Goal: Check status: Check status

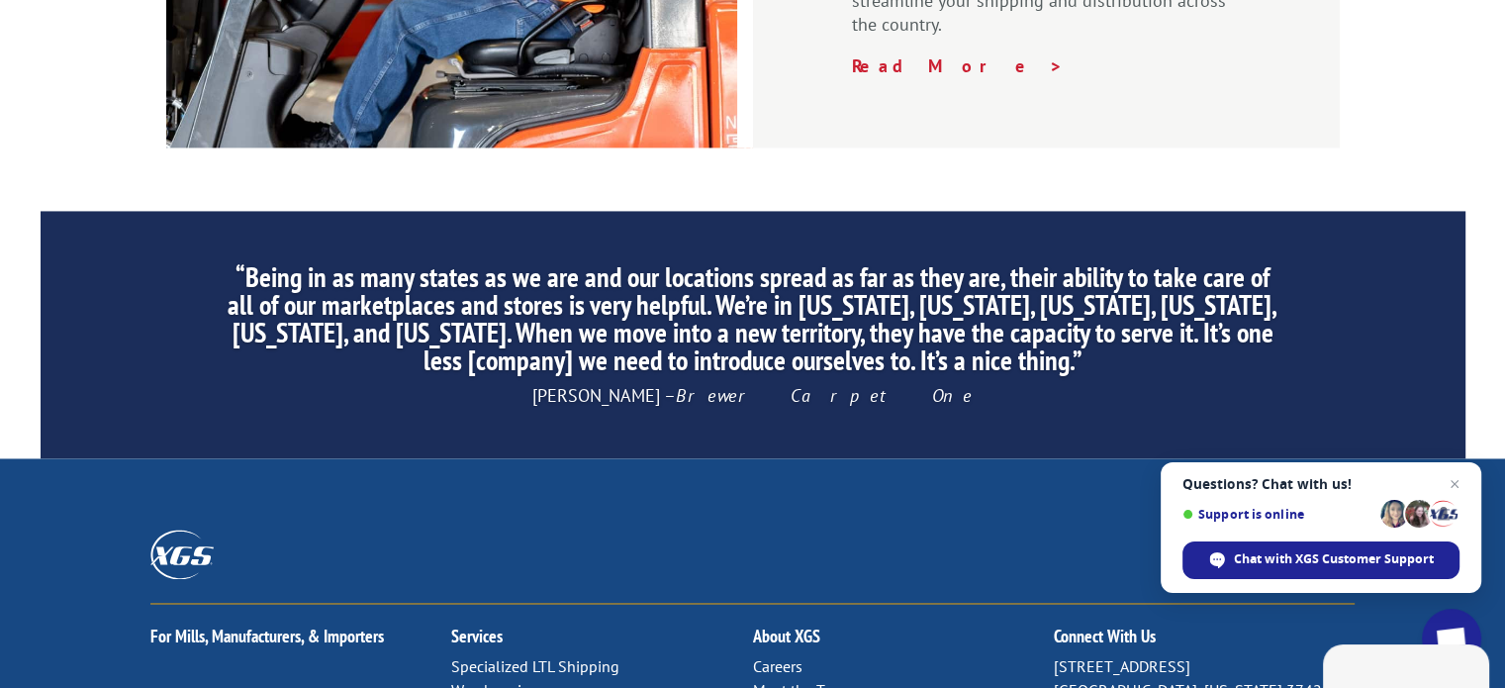
scroll to position [2968, 0]
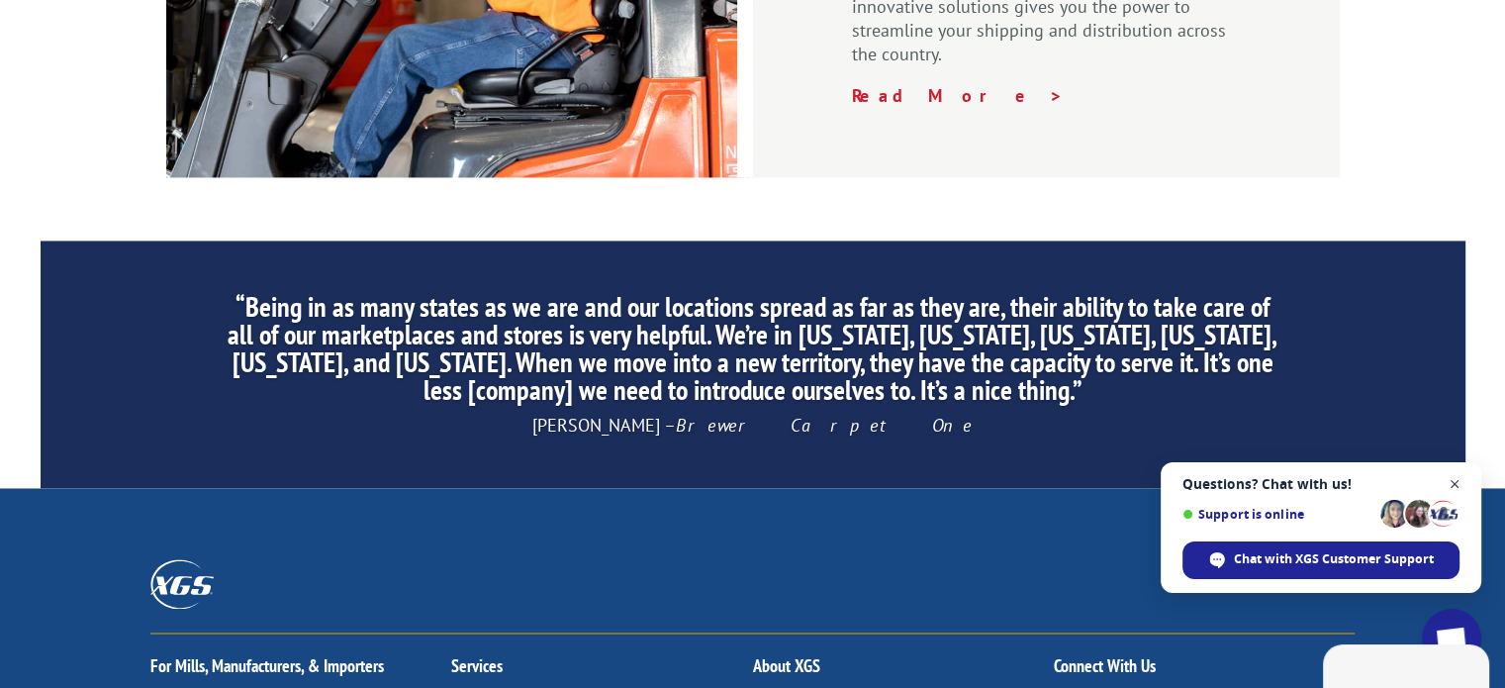
click at [1457, 486] on span "Close chat" at bounding box center [1454, 484] width 25 height 25
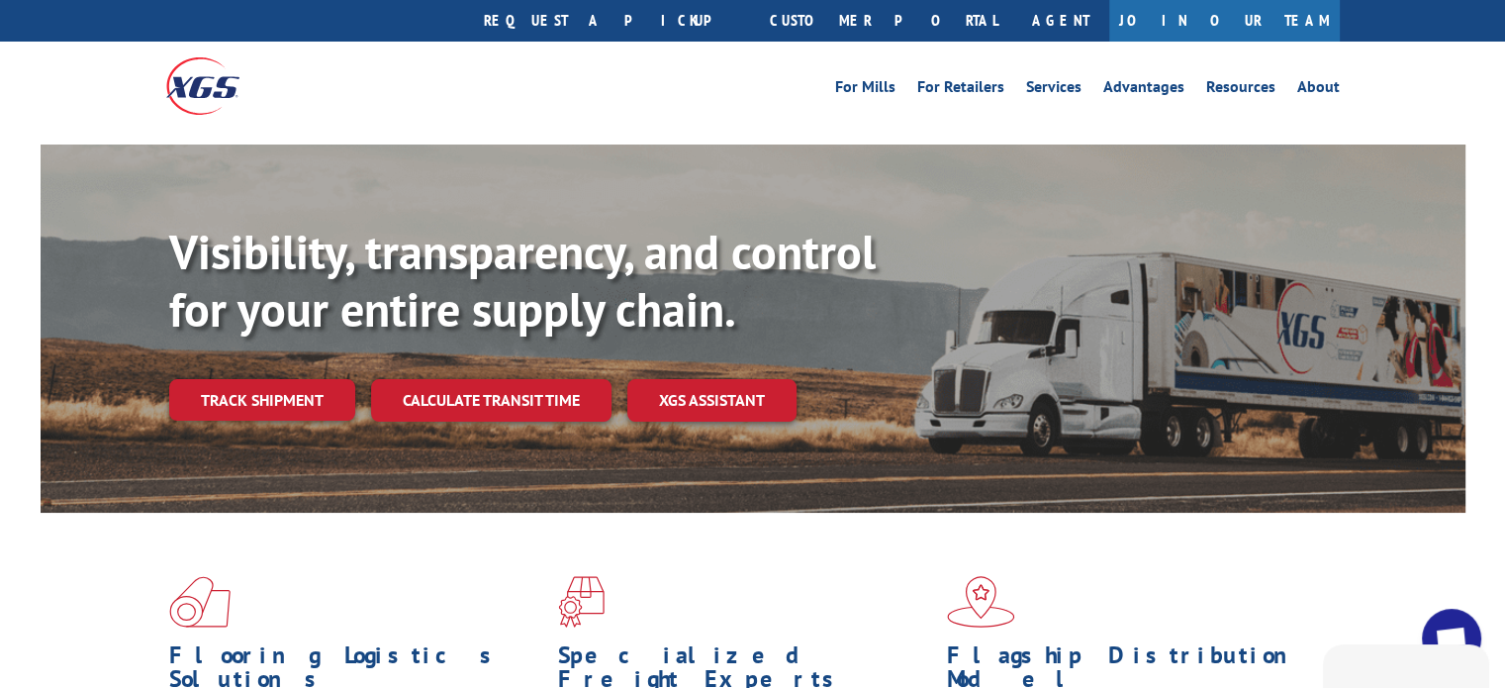
scroll to position [0, 0]
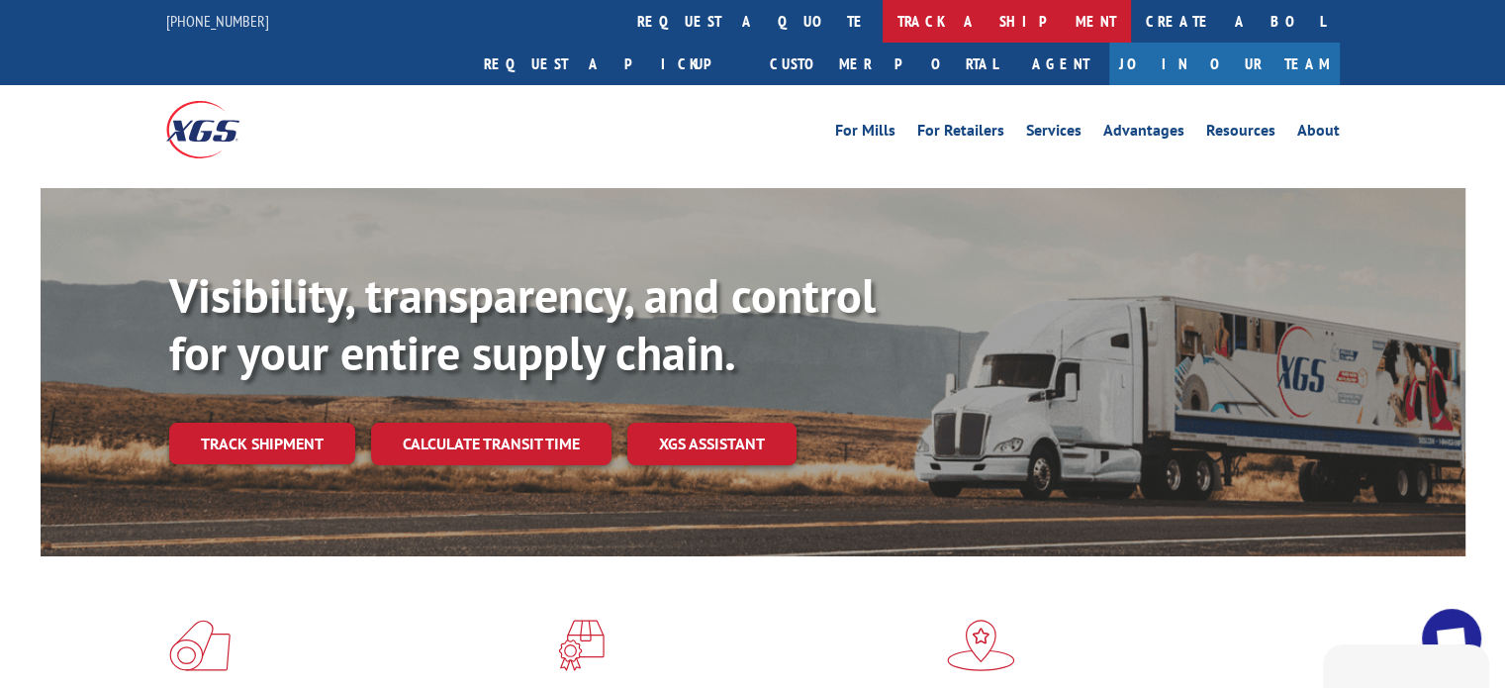
click at [882, 23] on link "track a shipment" at bounding box center [1006, 21] width 248 height 43
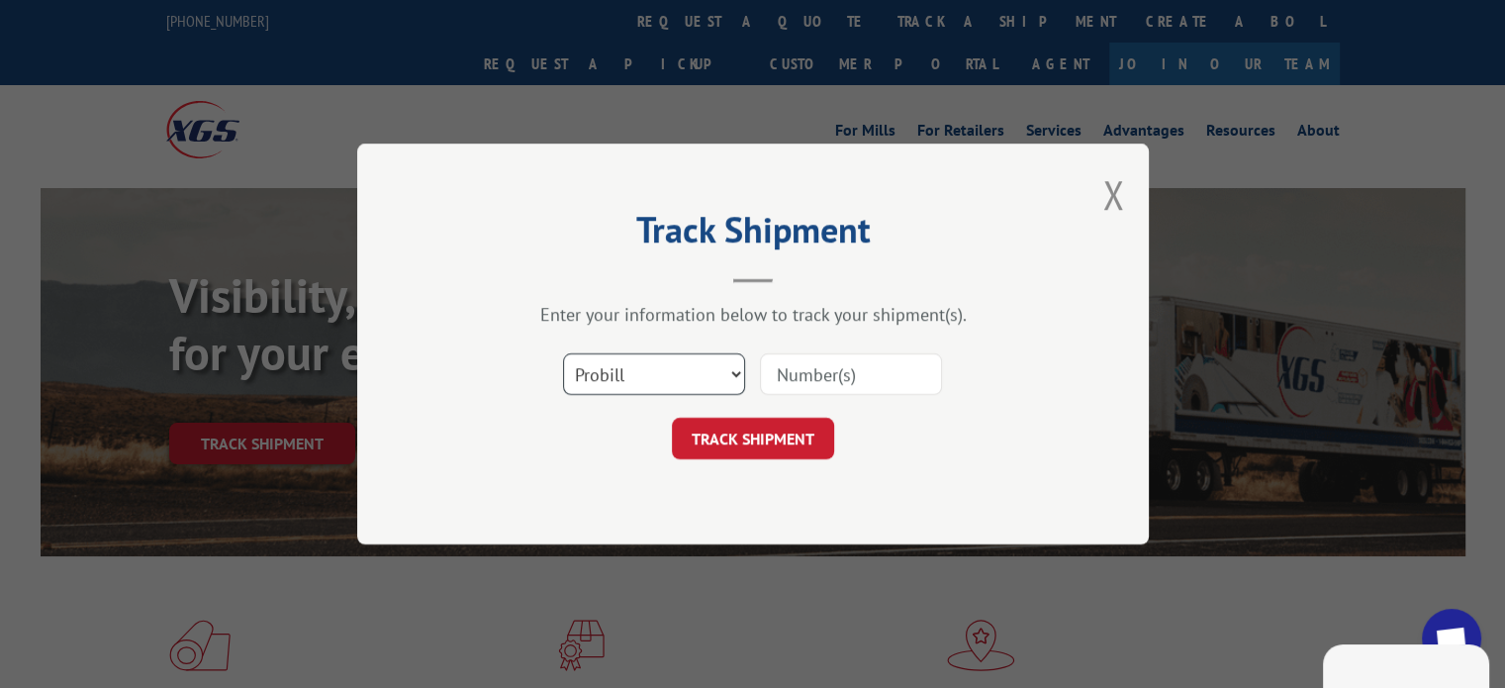
click at [732, 376] on select "Select category... Probill BOL PO" at bounding box center [654, 374] width 182 height 42
select select "bol"
click at [563, 353] on select "Select category... Probill BOL PO" at bounding box center [654, 374] width 182 height 42
click at [785, 378] on input at bounding box center [851, 374] width 182 height 42
type input "1703166449"
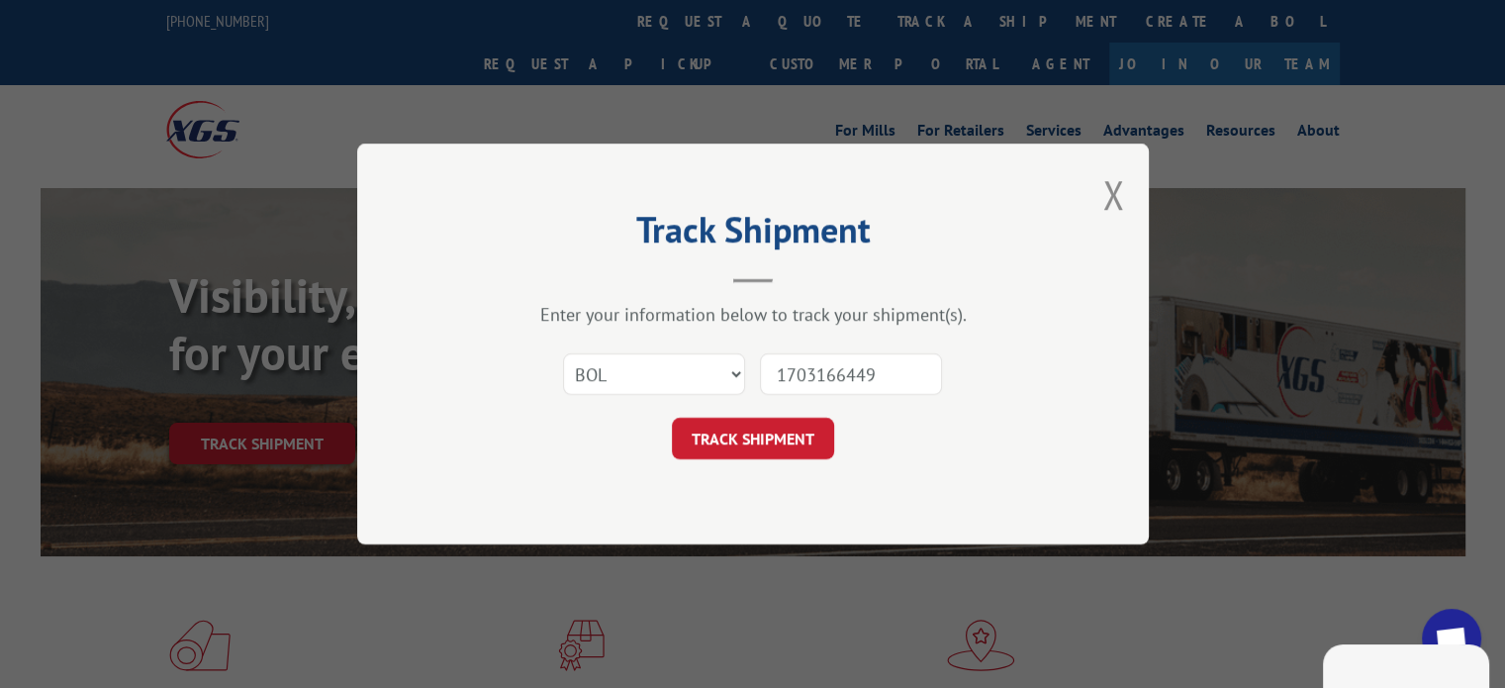
click at [771, 442] on button "TRACK SHIPMENT" at bounding box center [753, 438] width 162 height 42
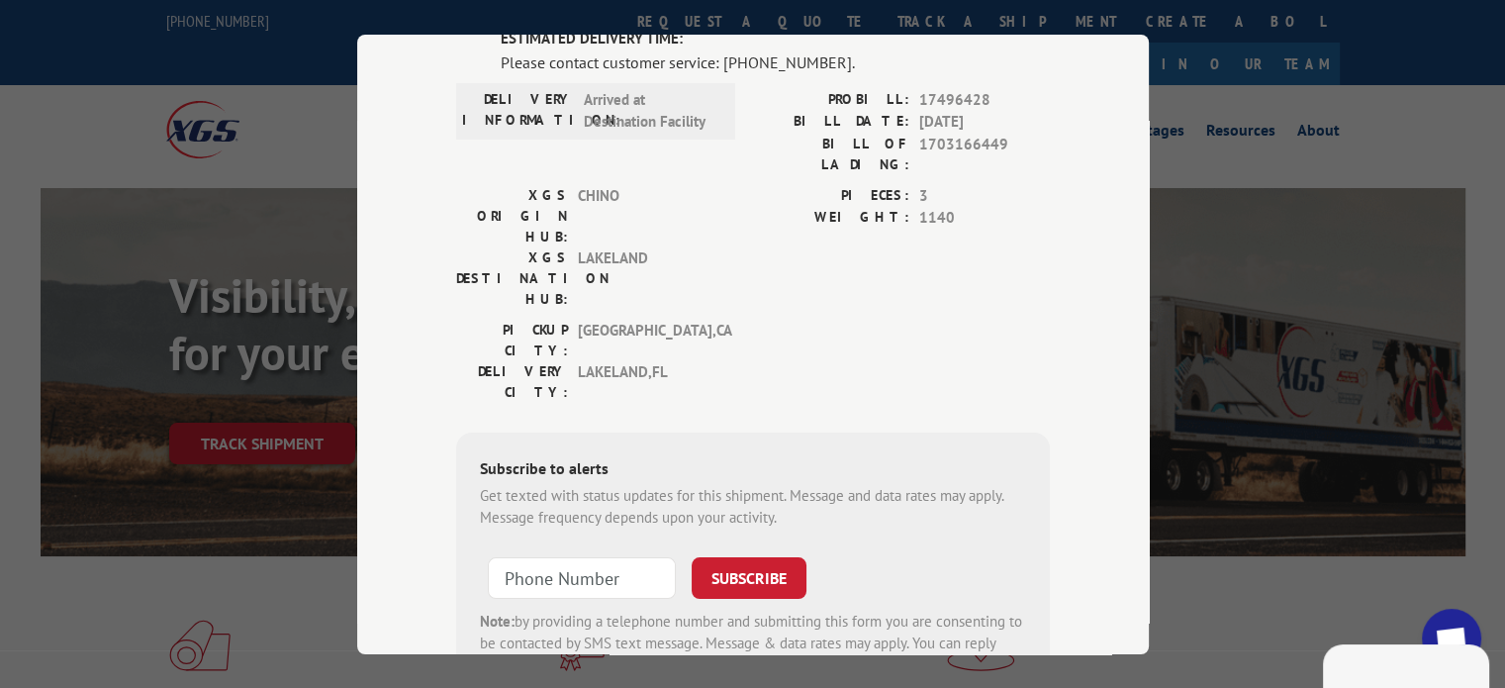
scroll to position [133, 0]
